Goal: Task Accomplishment & Management: Use online tool/utility

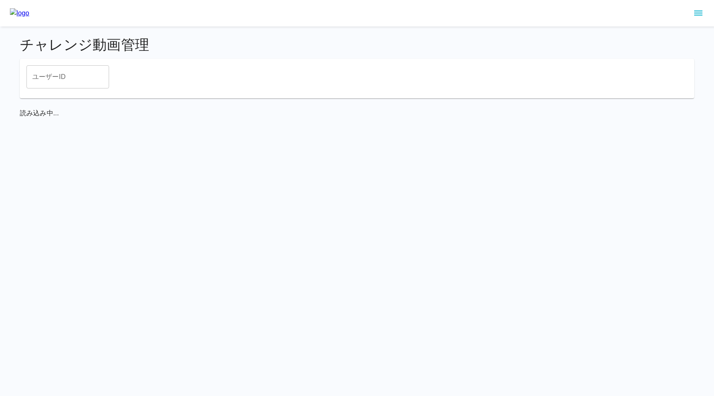
click at [700, 16] on icon "sidemenu" at bounding box center [699, 13] width 10 height 10
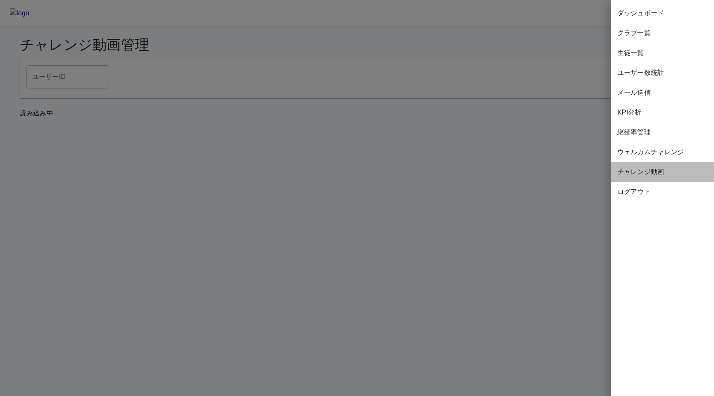
click at [638, 169] on span "チャレンジ動画" at bounding box center [663, 172] width 90 height 10
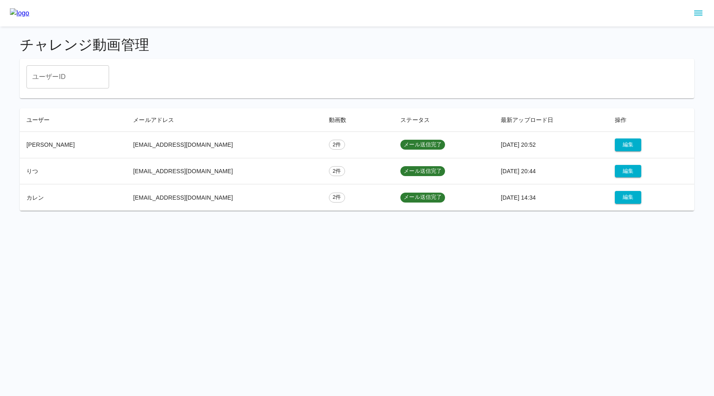
click at [699, 15] on icon "sidemenu" at bounding box center [698, 13] width 8 height 5
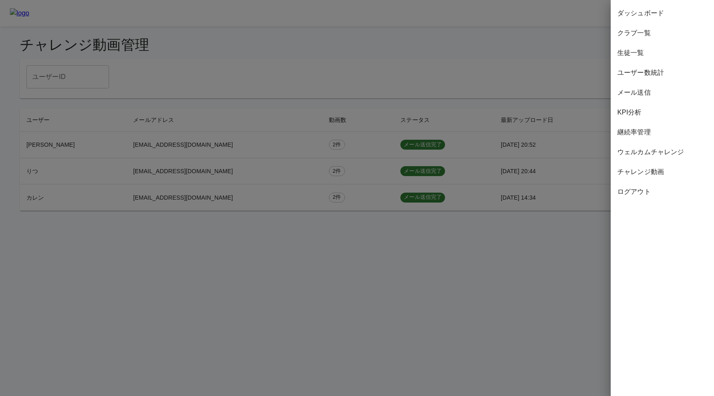
click at [647, 156] on span "ウェルカムチャレンジ" at bounding box center [663, 152] width 90 height 10
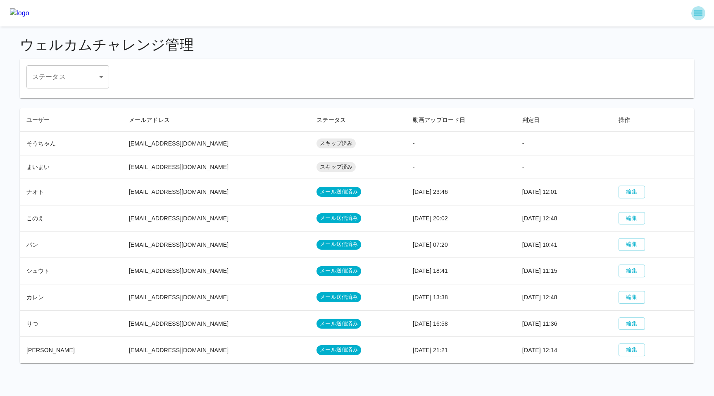
click at [701, 12] on icon "sidemenu" at bounding box center [699, 13] width 10 height 10
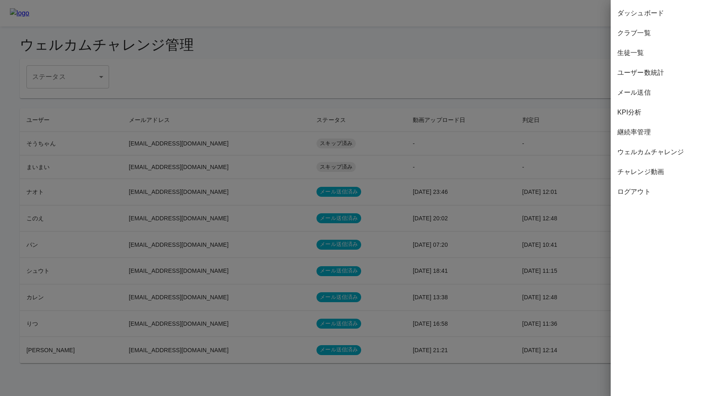
click at [501, 115] on div at bounding box center [357, 198] width 714 height 396
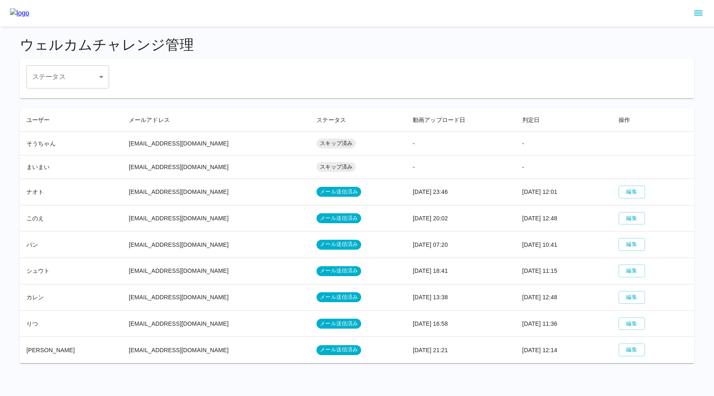
click at [358, 121] on th "ステータス" at bounding box center [358, 120] width 96 height 24
drag, startPoint x: 115, startPoint y: 352, endPoint x: 205, endPoint y: 354, distance: 90.1
click at [205, 354] on td "[EMAIL_ADDRESS][DOMAIN_NAME]" at bounding box center [216, 350] width 188 height 26
click at [207, 318] on td "[EMAIL_ADDRESS][DOMAIN_NAME]" at bounding box center [216, 323] width 188 height 26
drag, startPoint x: 114, startPoint y: 272, endPoint x: 177, endPoint y: 272, distance: 63.2
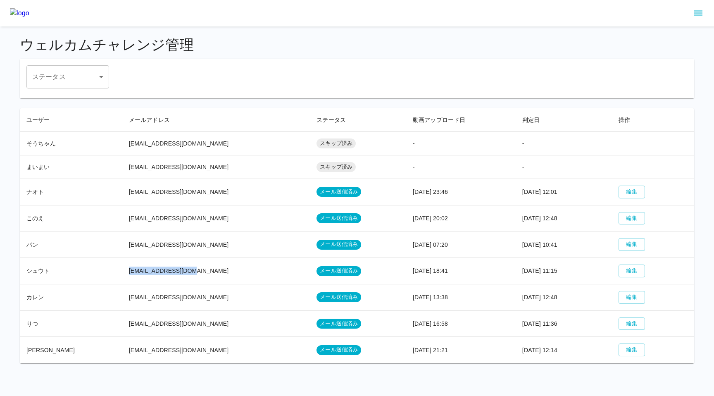
click at [177, 272] on td "[EMAIL_ADDRESS][DOMAIN_NAME]" at bounding box center [216, 271] width 188 height 26
copy td "[EMAIL_ADDRESS][DOMAIN_NAME]"
click at [339, 78] on div "ステータス ​ ステータス" at bounding box center [356, 76] width 661 height 23
click at [696, 11] on icon "sidemenu" at bounding box center [698, 13] width 8 height 5
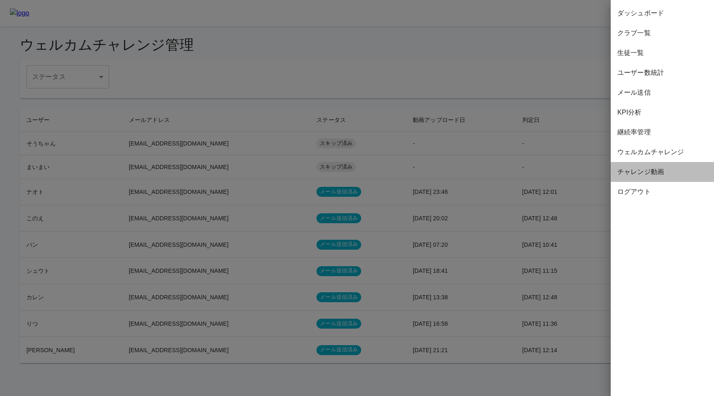
click at [635, 170] on span "チャレンジ動画" at bounding box center [663, 172] width 90 height 10
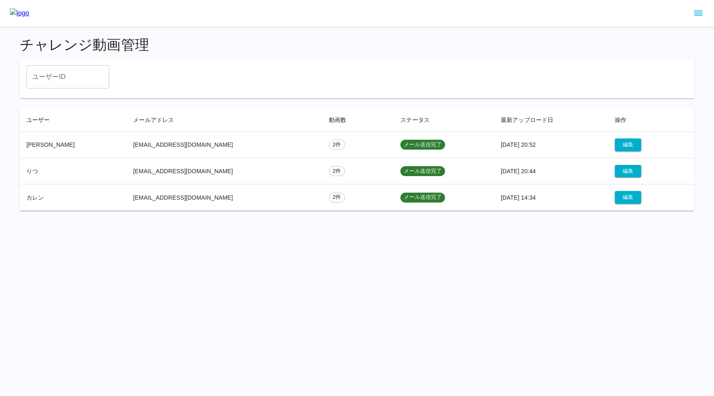
click at [103, 50] on h4 "チャレンジ動画管理" at bounding box center [357, 44] width 675 height 17
click at [698, 9] on icon "sidemenu" at bounding box center [699, 13] width 10 height 10
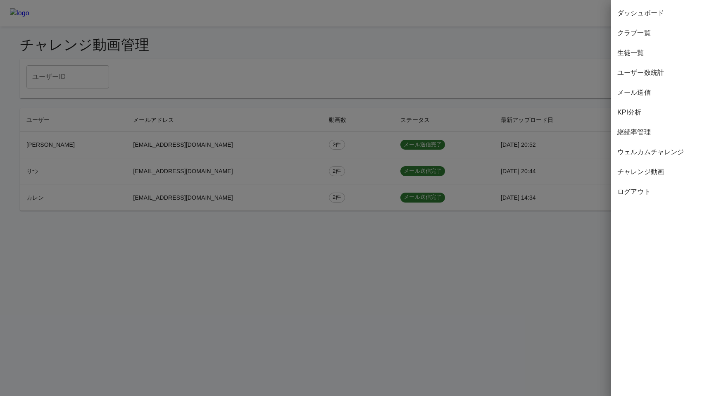
click at [465, 108] on div at bounding box center [357, 198] width 714 height 396
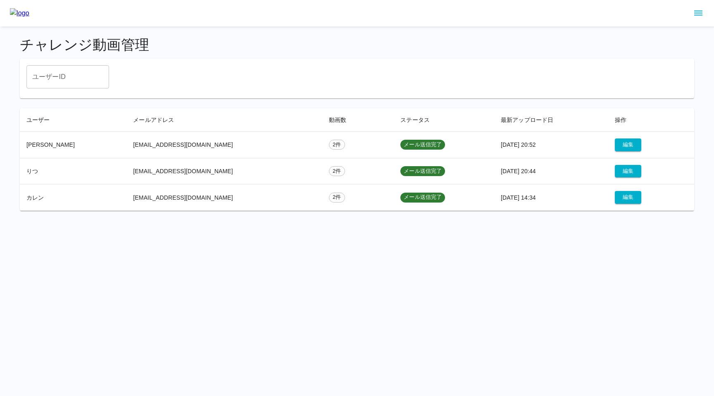
click at [697, 14] on icon "sidemenu" at bounding box center [699, 13] width 10 height 10
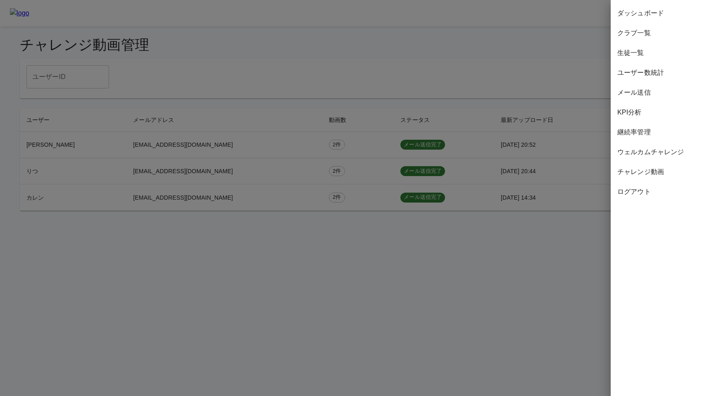
click at [633, 150] on span "ウェルカムチャレンジ" at bounding box center [663, 152] width 90 height 10
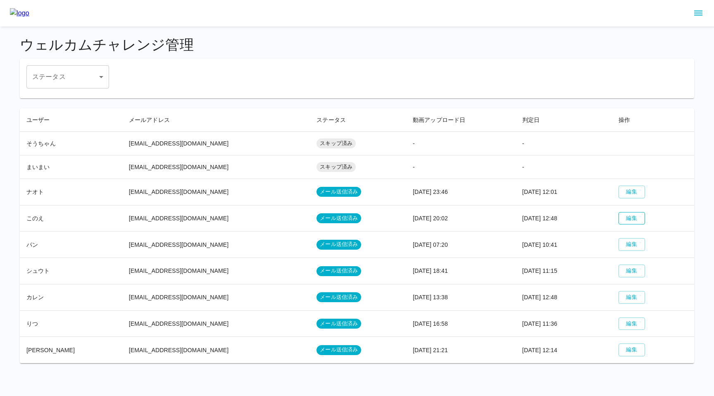
click at [627, 217] on button "編集" at bounding box center [632, 218] width 26 height 13
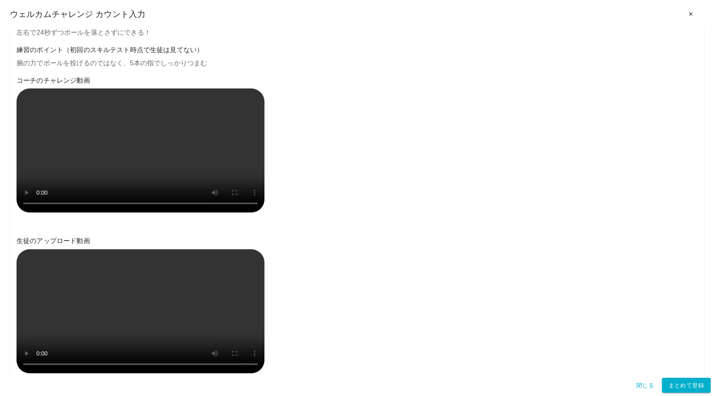
scroll to position [69, 0]
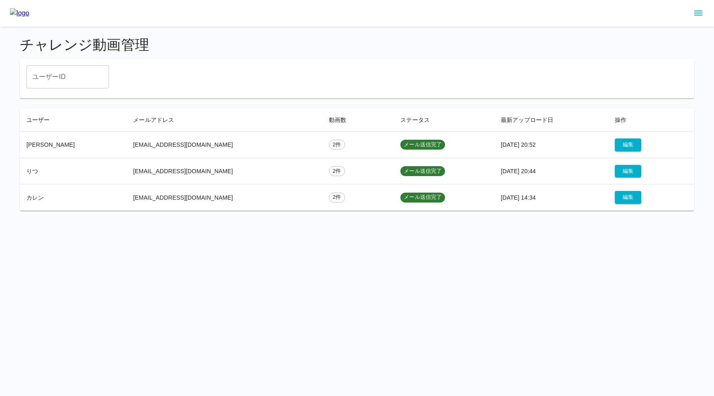
click at [698, 15] on icon "sidemenu" at bounding box center [698, 13] width 8 height 5
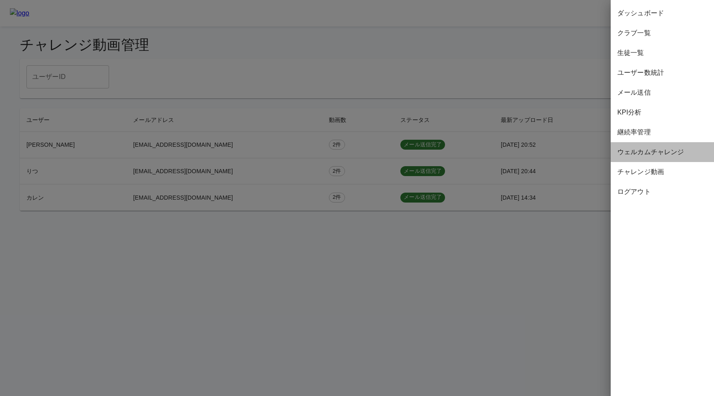
click at [629, 148] on span "ウェルカムチャレンジ" at bounding box center [663, 152] width 90 height 10
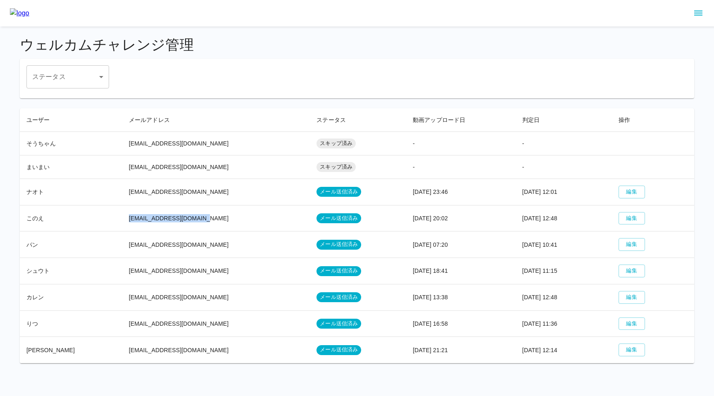
drag, startPoint x: 113, startPoint y: 220, endPoint x: 192, endPoint y: 214, distance: 79.2
click at [192, 214] on td "[EMAIL_ADDRESS][DOMAIN_NAME]" at bounding box center [216, 218] width 188 height 26
click at [203, 223] on td "[EMAIL_ADDRESS][DOMAIN_NAME]" at bounding box center [216, 218] width 188 height 26
drag, startPoint x: 114, startPoint y: 245, endPoint x: 217, endPoint y: 245, distance: 102.5
click at [217, 245] on td "[EMAIL_ADDRESS][DOMAIN_NAME]" at bounding box center [216, 244] width 188 height 26
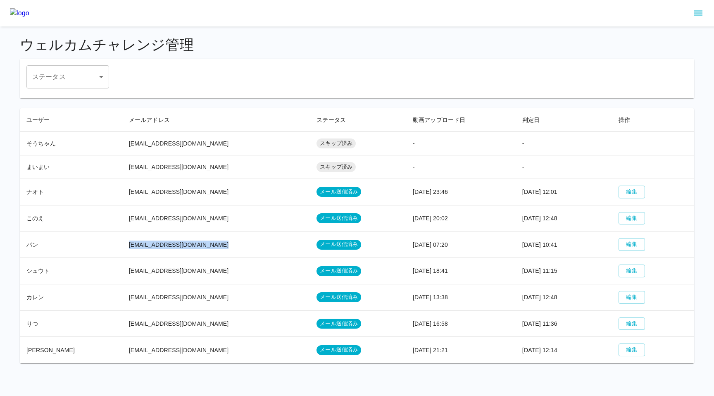
copy td "[EMAIL_ADDRESS][DOMAIN_NAME]"
click at [218, 185] on td "[EMAIL_ADDRESS][DOMAIN_NAME]" at bounding box center [216, 192] width 188 height 26
click at [695, 12] on icon "sidemenu" at bounding box center [699, 13] width 10 height 10
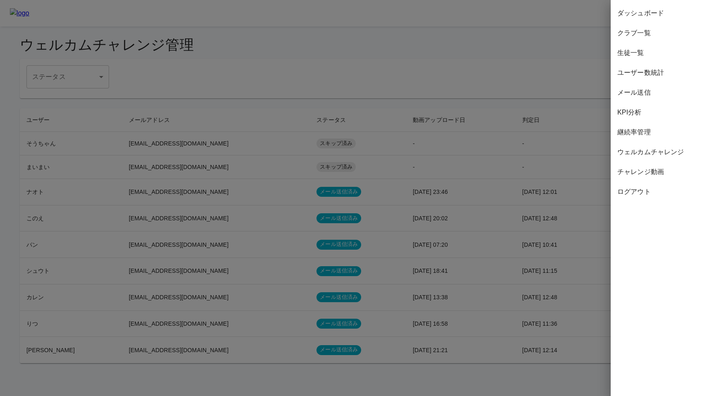
click at [499, 29] on div at bounding box center [357, 198] width 714 height 396
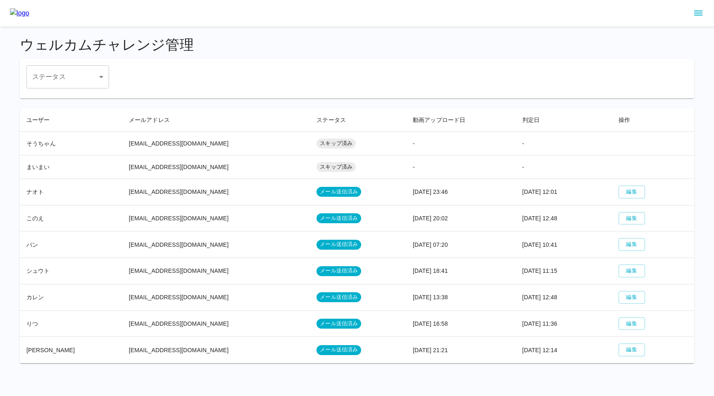
click at [692, 15] on button "sidemenu" at bounding box center [699, 13] width 14 height 14
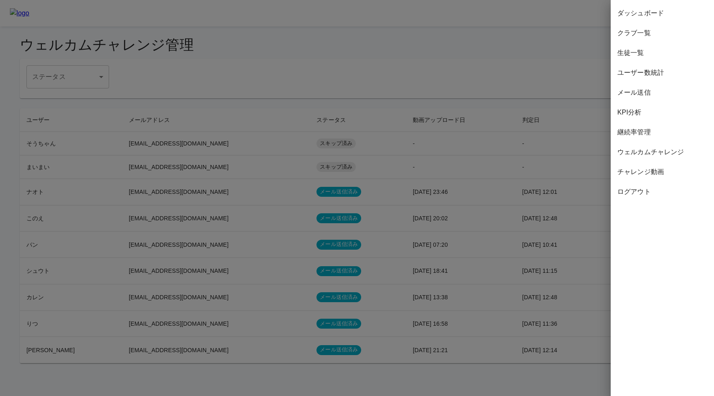
click at [643, 117] on span "KPI分析" at bounding box center [663, 112] width 90 height 10
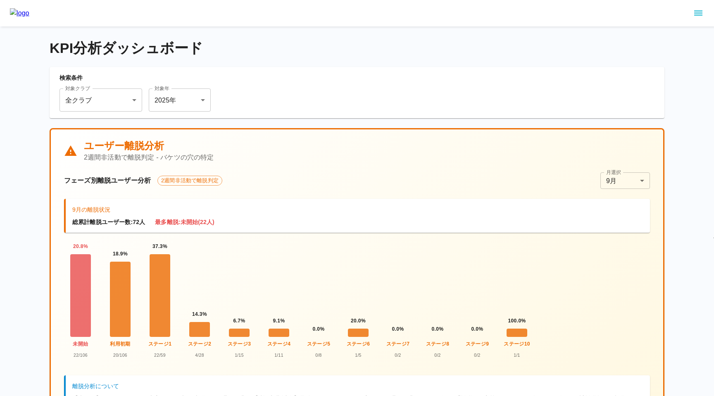
click at [346, 50] on h4 "KPI分析ダッシュボード" at bounding box center [357, 48] width 615 height 17
click at [699, 13] on icon "sidemenu" at bounding box center [698, 13] width 8 height 5
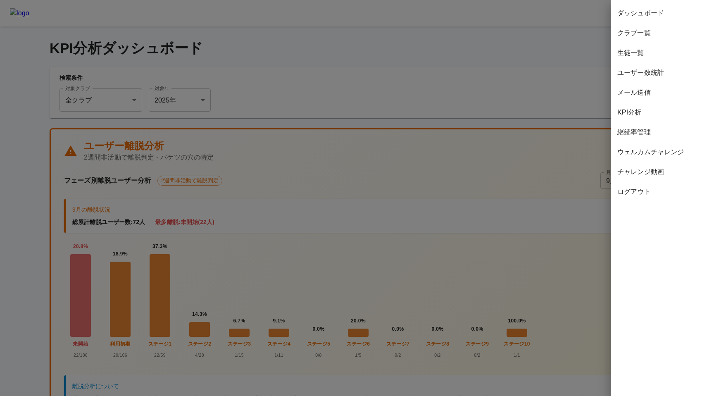
click at [440, 86] on div at bounding box center [357, 198] width 714 height 396
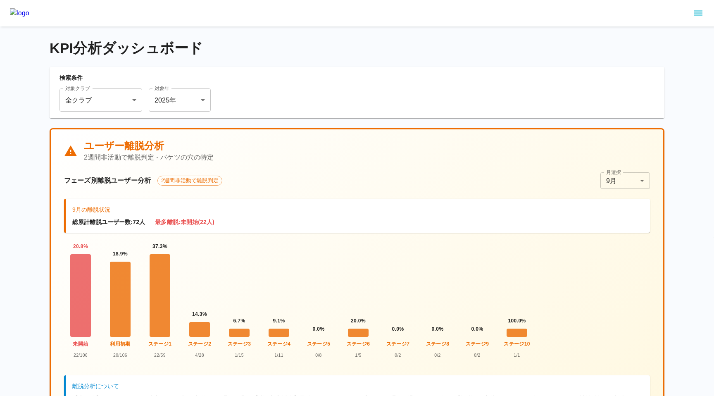
click at [702, 11] on icon "sidemenu" at bounding box center [698, 13] width 8 height 5
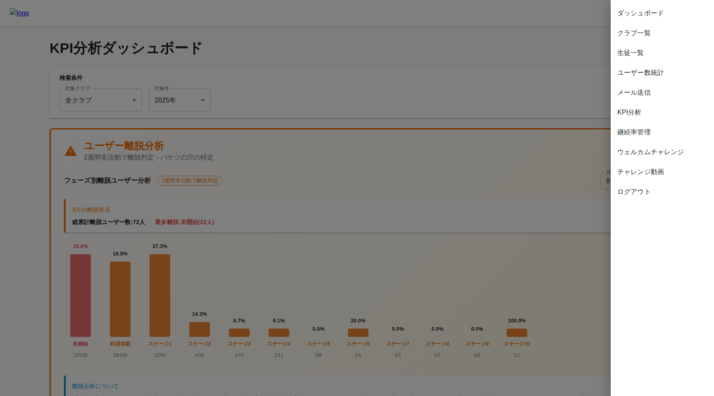
click at [649, 154] on span "ウェルカムチャレンジ" at bounding box center [663, 152] width 90 height 10
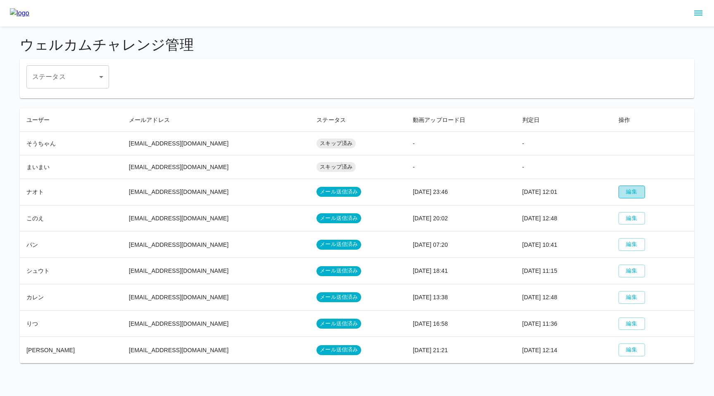
click at [625, 191] on button "編集" at bounding box center [632, 192] width 26 height 13
click at [630, 244] on button "編集" at bounding box center [632, 244] width 26 height 13
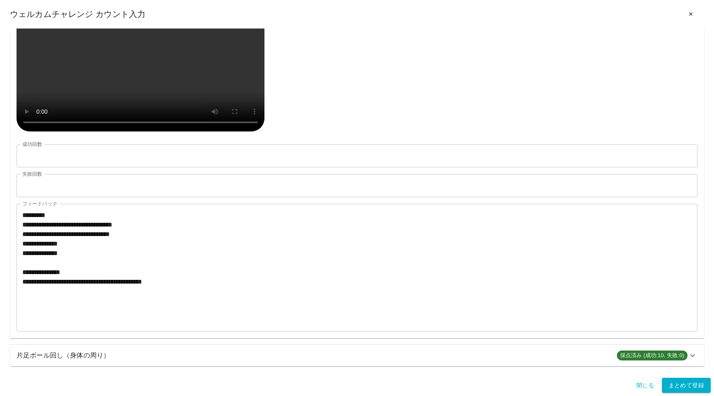
scroll to position [377, 0]
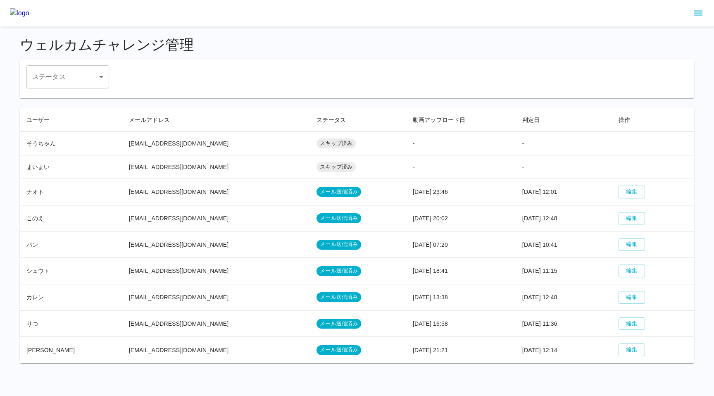
click at [696, 14] on icon "sidemenu" at bounding box center [699, 13] width 10 height 10
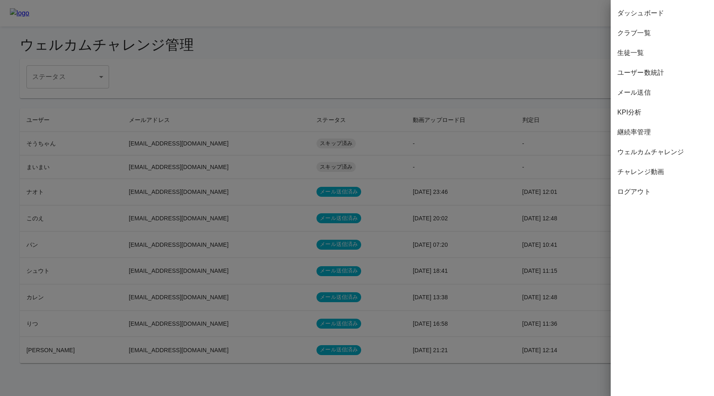
click at [242, 167] on div at bounding box center [357, 198] width 714 height 396
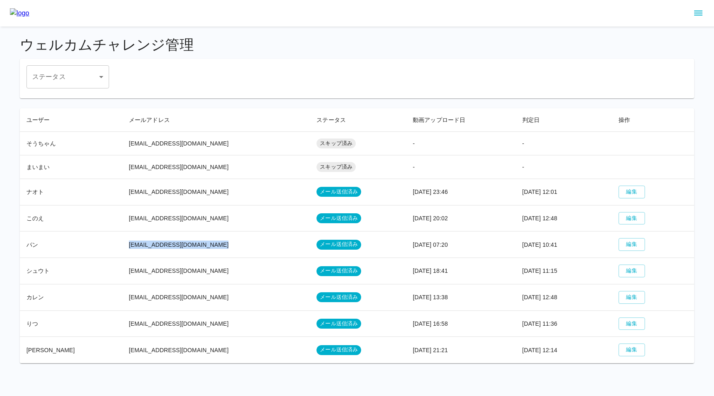
drag, startPoint x: 114, startPoint y: 244, endPoint x: 208, endPoint y: 241, distance: 94.3
click at [208, 241] on td "[EMAIL_ADDRESS][DOMAIN_NAME]" at bounding box center [216, 244] width 188 height 26
copy td "[EMAIL_ADDRESS][DOMAIN_NAME]"
click at [551, 84] on div "ステータス ​ ステータス" at bounding box center [356, 76] width 661 height 23
click at [694, 12] on icon "sidemenu" at bounding box center [699, 13] width 10 height 10
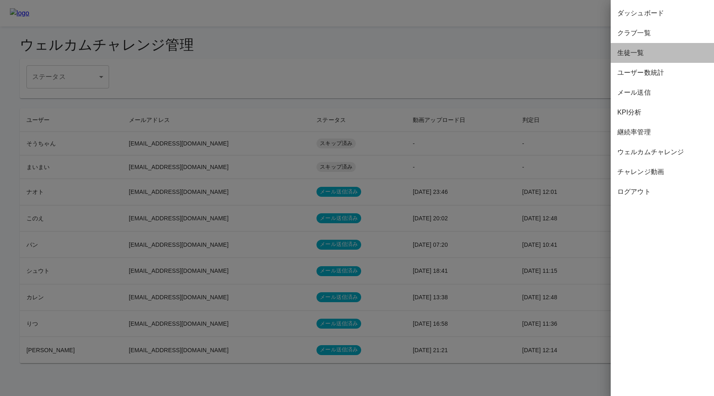
click at [632, 47] on div "生徒一覧" at bounding box center [662, 53] width 103 height 20
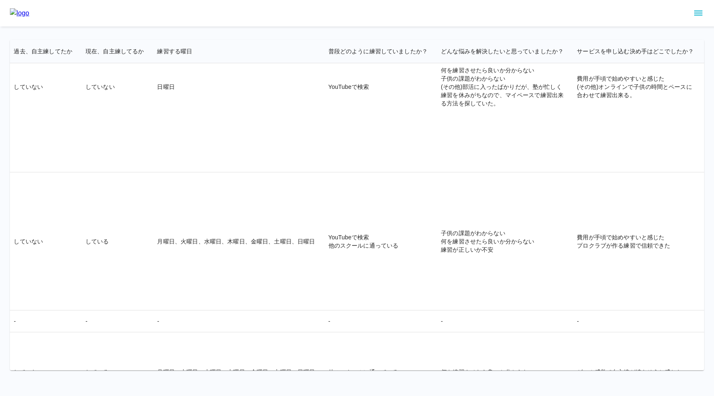
scroll to position [15587, 1390]
click at [698, 12] on icon "sidemenu" at bounding box center [699, 13] width 10 height 10
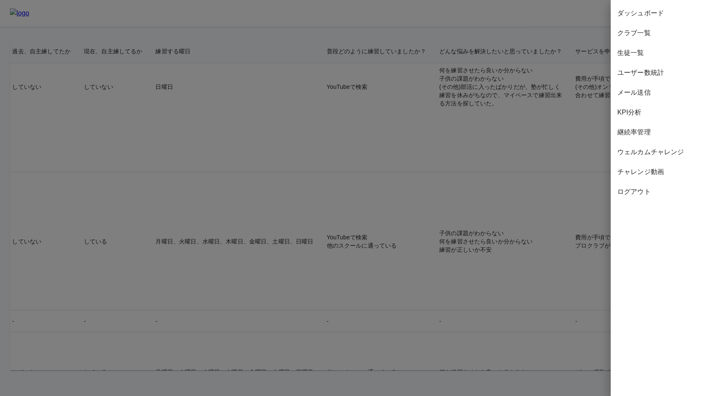
click at [314, 74] on div at bounding box center [357, 198] width 714 height 396
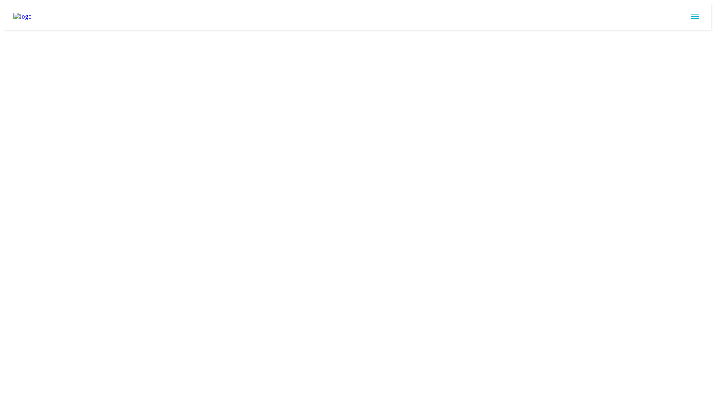
click at [700, 16] on icon "sidemenu" at bounding box center [695, 17] width 10 height 10
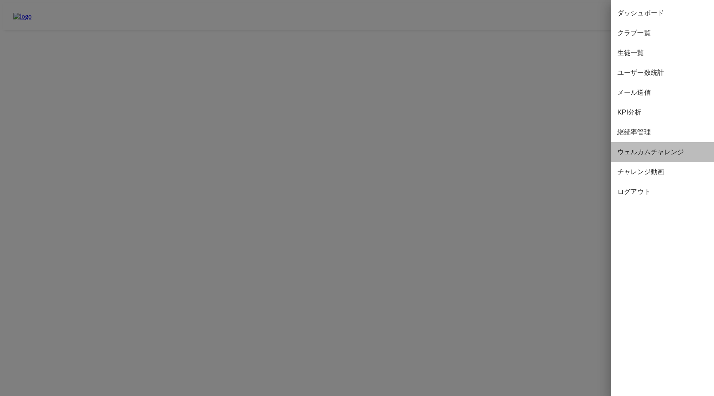
click at [632, 153] on span "ウェルカムチャレンジ" at bounding box center [663, 152] width 90 height 10
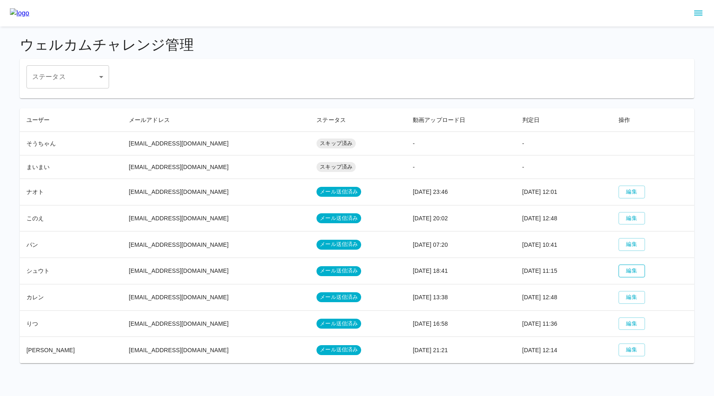
click at [626, 272] on button "編集" at bounding box center [632, 271] width 26 height 13
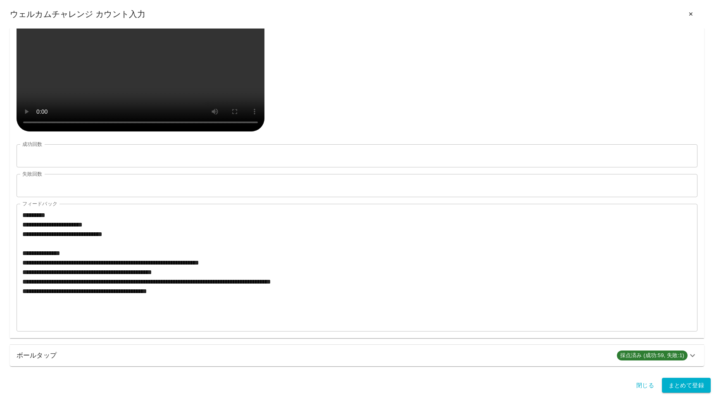
scroll to position [391, 0]
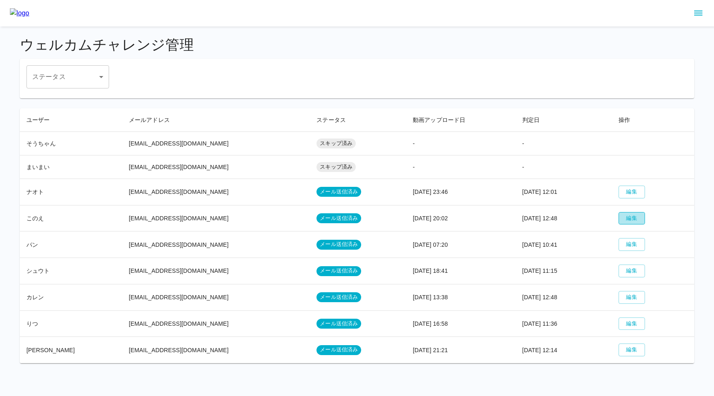
click at [622, 217] on button "編集" at bounding box center [632, 218] width 26 height 13
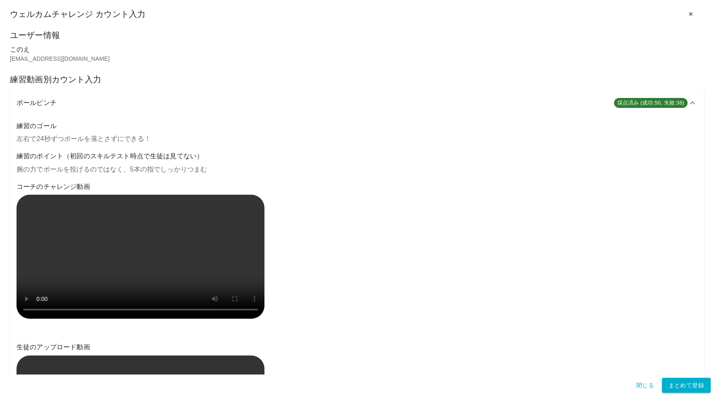
click at [382, 155] on h6 "練習のポイント（初回のスキルテスト時点で生徒は見てない）" at bounding box center [357, 156] width 681 height 12
